Goal: Task Accomplishment & Management: Manage account settings

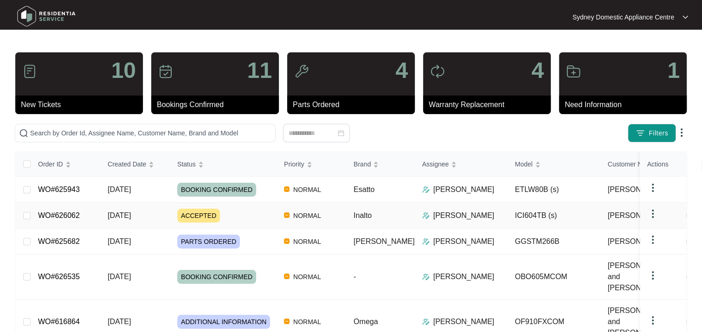
click at [229, 215] on div "ACCEPTED" at bounding box center [226, 216] width 99 height 14
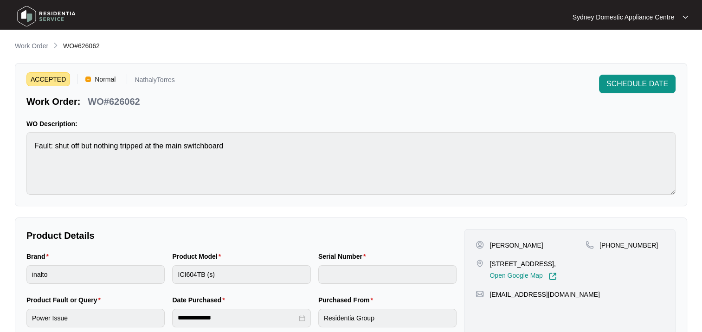
click at [132, 100] on p "WO#626062" at bounding box center [114, 101] width 52 height 13
copy p "626062"
click at [615, 85] on span "SCHEDULE DATE" at bounding box center [638, 83] width 62 height 11
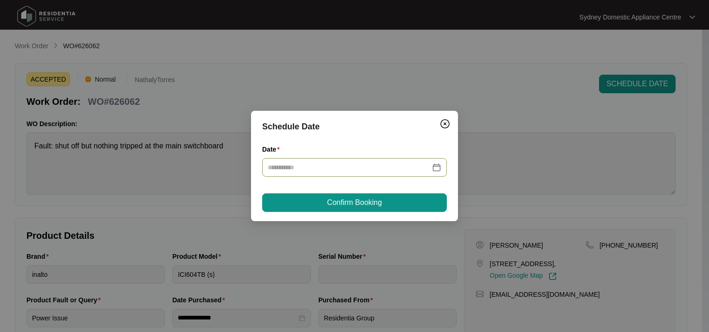
click at [310, 166] on input "Date" at bounding box center [349, 167] width 162 height 10
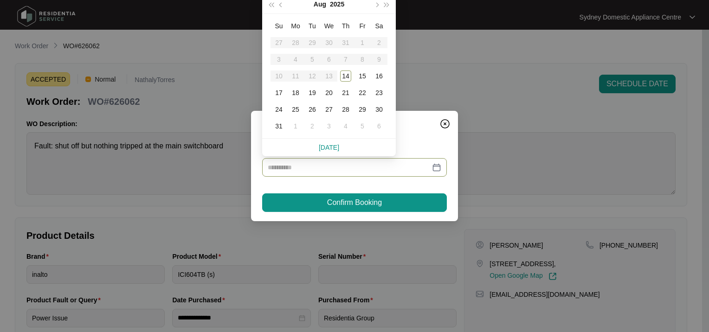
type input "**********"
click at [331, 76] on table "Su Mo Tu We Th Fr Sa 27 28 29 30 31 1 2 3 4 5 6 7 8 9 10 11 12 13 14 15 16 17 1…" at bounding box center [329, 76] width 117 height 117
click at [325, 77] on table "Su Mo Tu We Th Fr Sa 27 28 29 30 31 1 2 3 4 5 6 7 8 9 10 11 12 13 14 15 16 17 1…" at bounding box center [329, 76] width 117 height 117
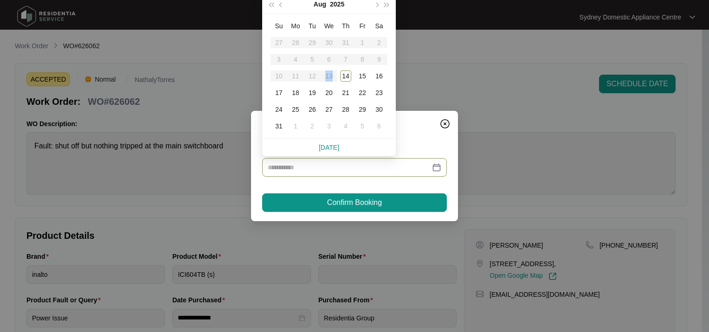
click at [329, 77] on table "Su Mo Tu We Th Fr Sa 27 28 29 30 31 1 2 3 4 5 6 7 8 9 10 11 12 13 14 15 16 17 1…" at bounding box center [329, 76] width 117 height 117
click at [345, 75] on div "14" at bounding box center [345, 76] width 11 height 11
type input "**********"
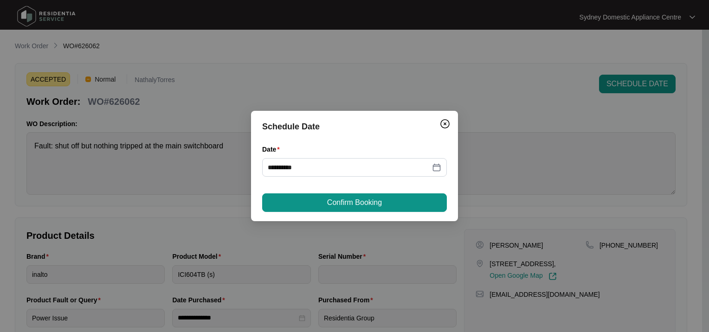
click at [331, 202] on span "Confirm Booking" at bounding box center [354, 202] width 55 height 11
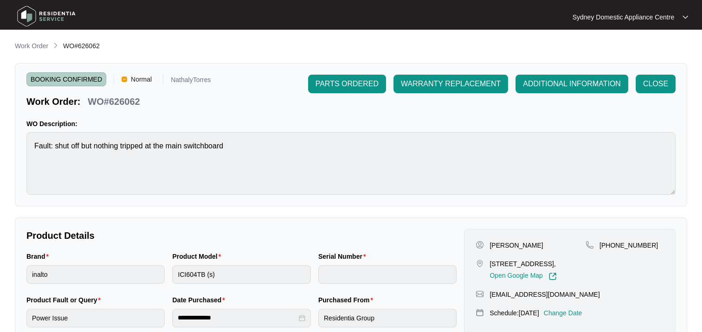
click at [19, 44] on p "Work Order" at bounding box center [31, 45] width 33 height 9
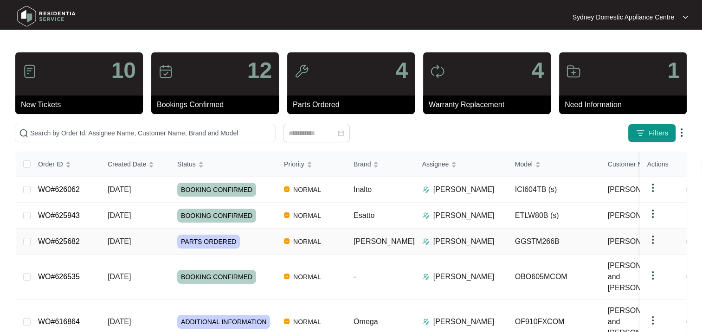
click at [257, 245] on div "PARTS ORDERED" at bounding box center [226, 242] width 99 height 14
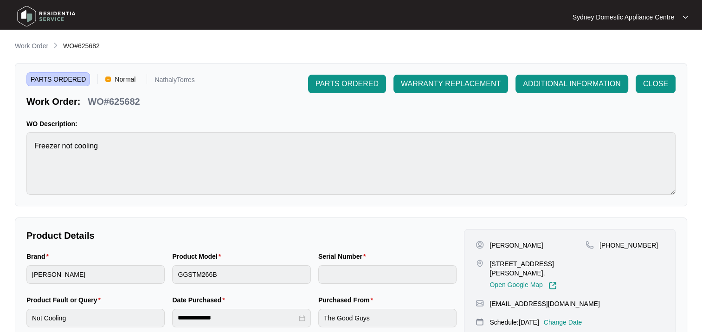
click at [126, 101] on p "WO#625682" at bounding box center [114, 101] width 52 height 13
copy p "625682"
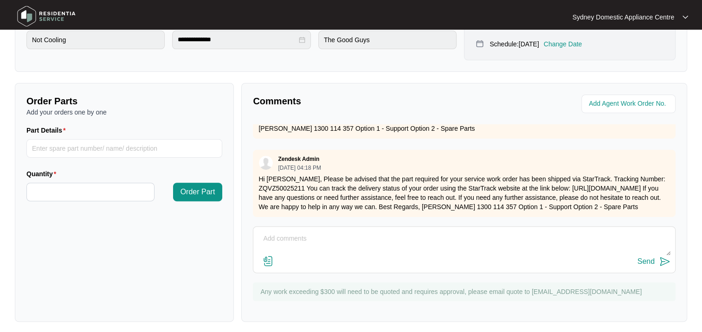
scroll to position [282, 0]
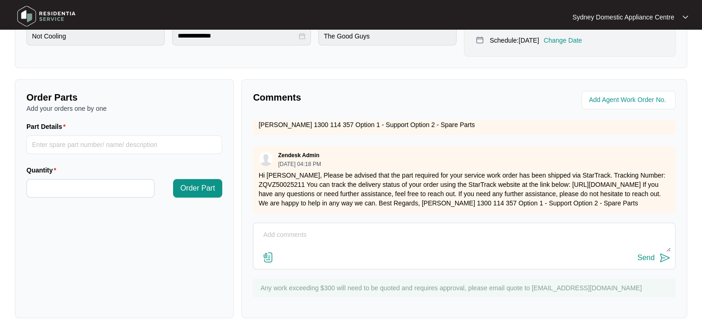
click at [347, 239] on textarea at bounding box center [464, 240] width 413 height 24
type textarea "Booked for 14/8"
click at [648, 258] on div "Send" at bounding box center [646, 258] width 17 height 8
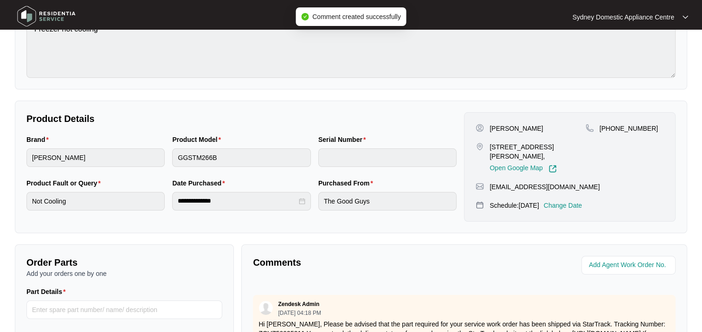
scroll to position [97, 0]
